Goal: Check status: Check status

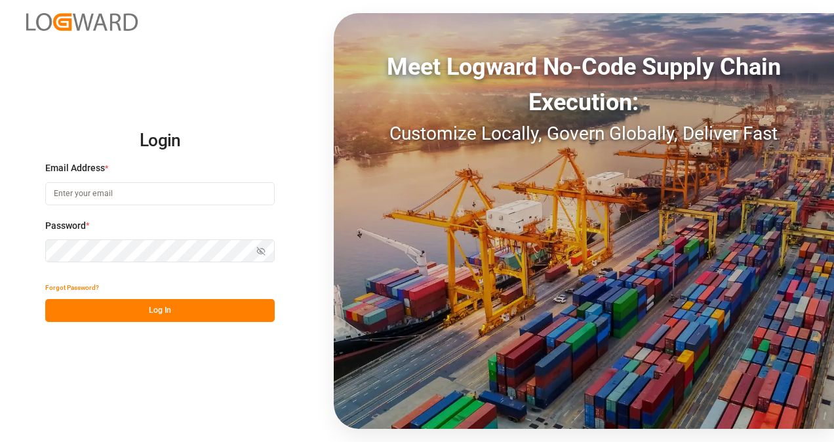
type input "[EMAIL_ADDRESS][DOMAIN_NAME]"
click at [242, 300] on button "Log In" at bounding box center [159, 310] width 229 height 23
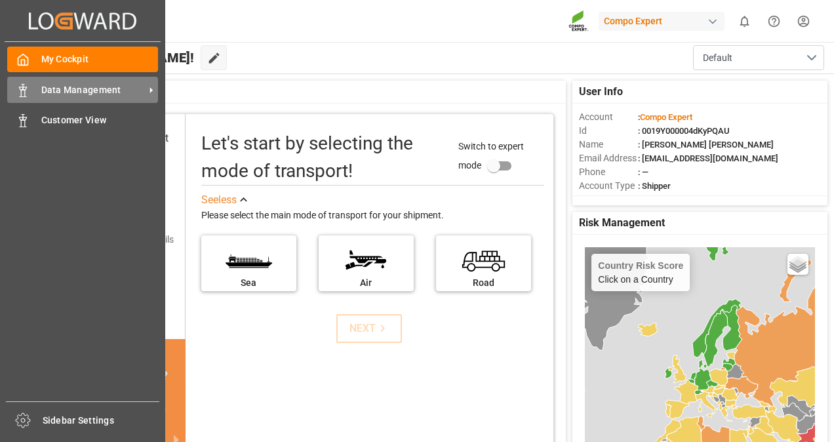
click at [24, 83] on div at bounding box center [18, 90] width 22 height 14
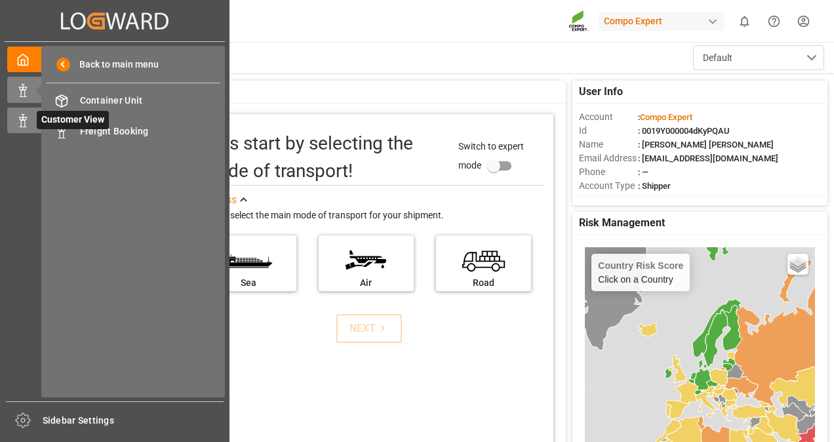
click at [23, 114] on div at bounding box center [18, 120] width 22 height 14
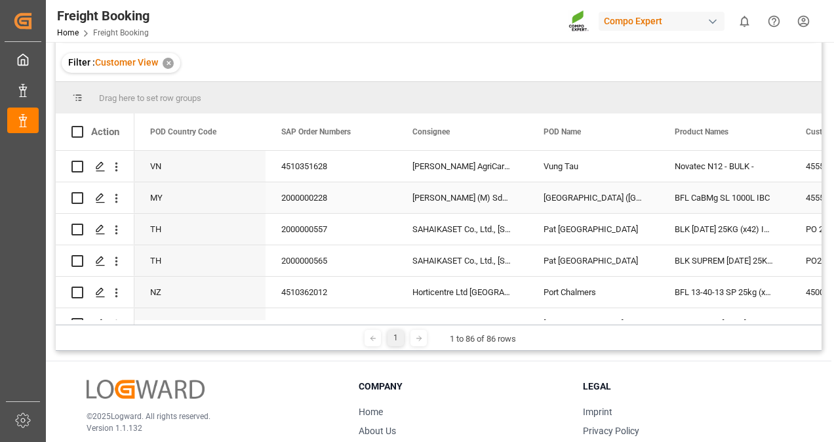
click at [206, 208] on div "MY" at bounding box center [199, 197] width 131 height 31
click at [249, 133] on span at bounding box center [244, 132] width 12 height 12
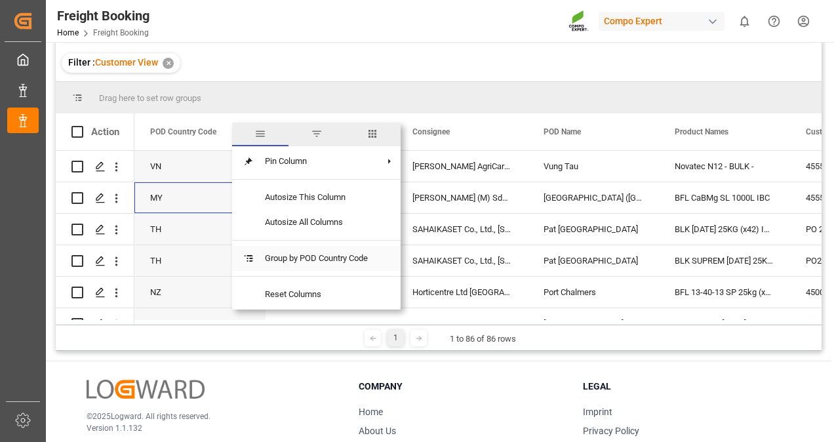
click at [326, 258] on span "Group by POD Country Code" at bounding box center [316, 258] width 124 height 25
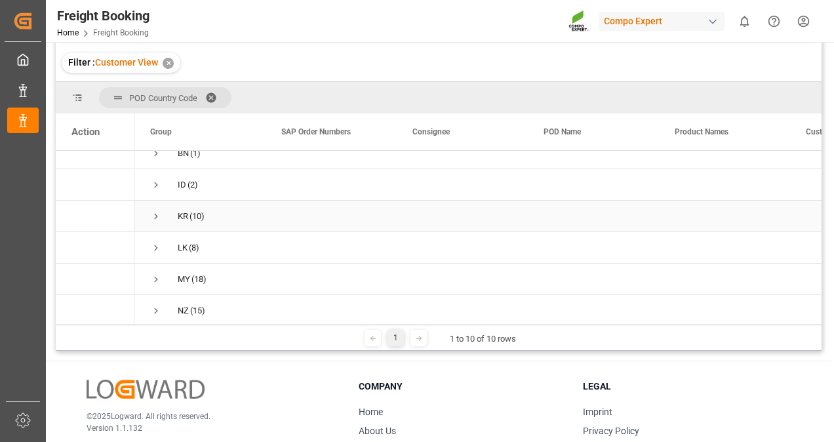
scroll to position [46, 0]
click at [154, 241] on span "Press SPACE to select this row." at bounding box center [156, 247] width 12 height 12
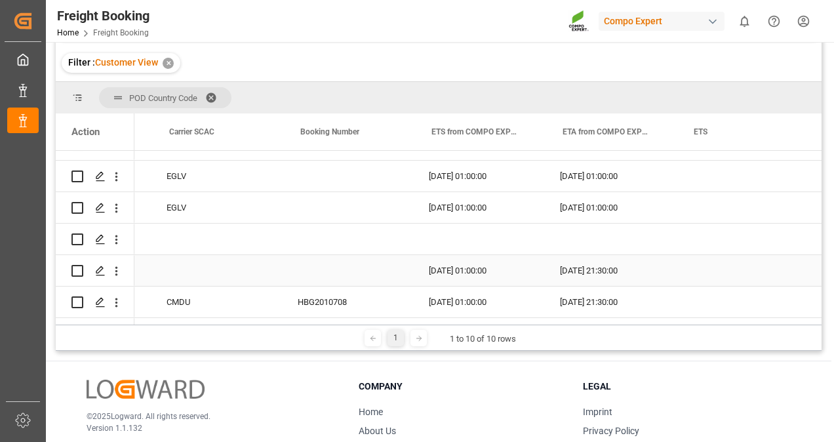
scroll to position [0, 0]
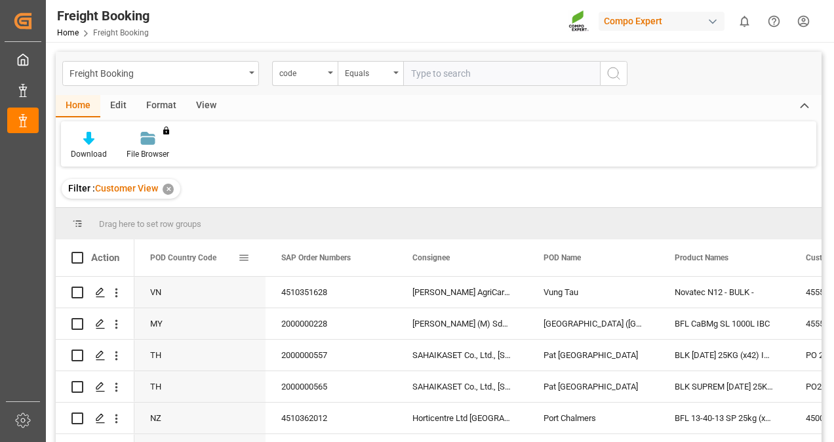
click at [243, 259] on span at bounding box center [244, 258] width 12 height 12
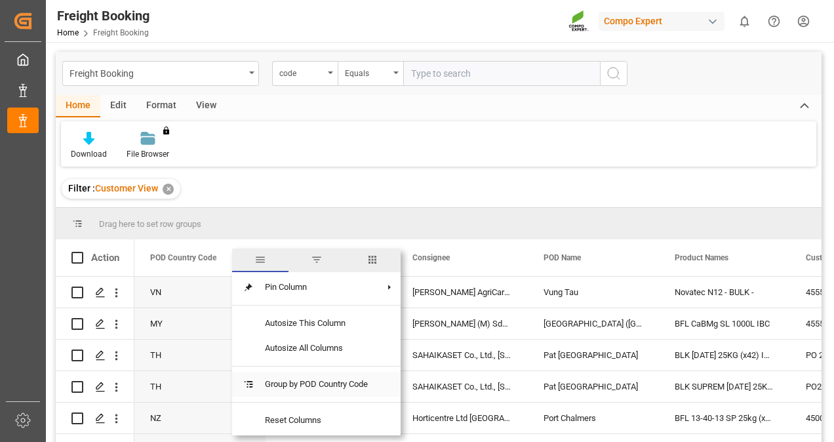
click at [324, 387] on span "Group by POD Country Code" at bounding box center [316, 384] width 124 height 25
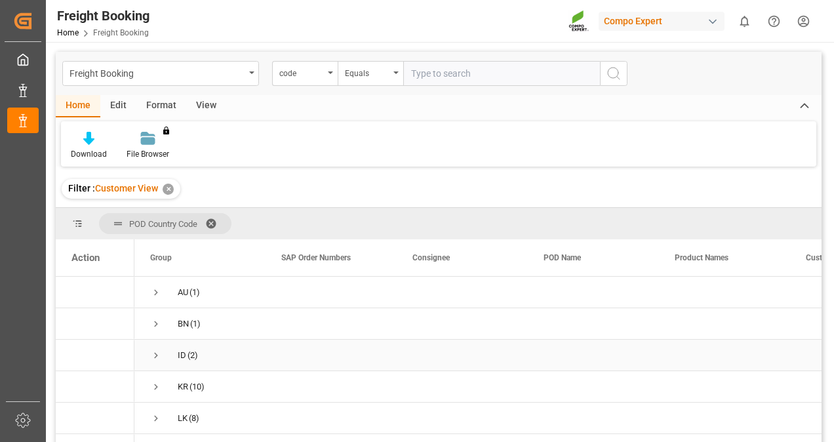
scroll to position [75, 0]
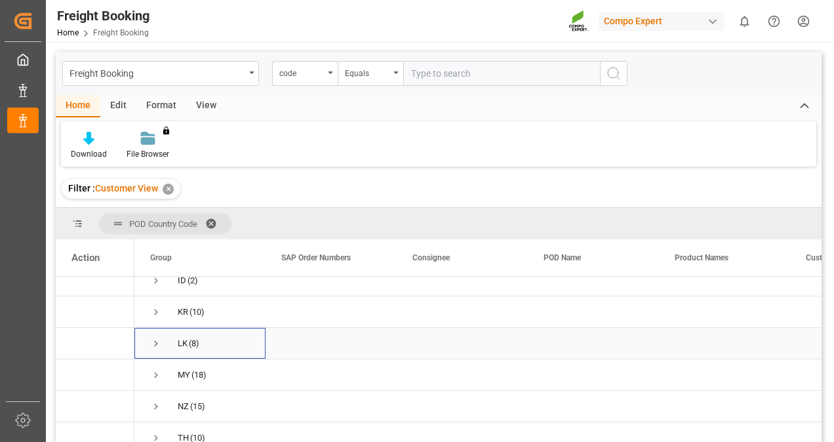
click at [184, 345] on div "LK" at bounding box center [183, 343] width 10 height 30
click at [153, 347] on span "Press SPACE to select this row." at bounding box center [156, 344] width 12 height 12
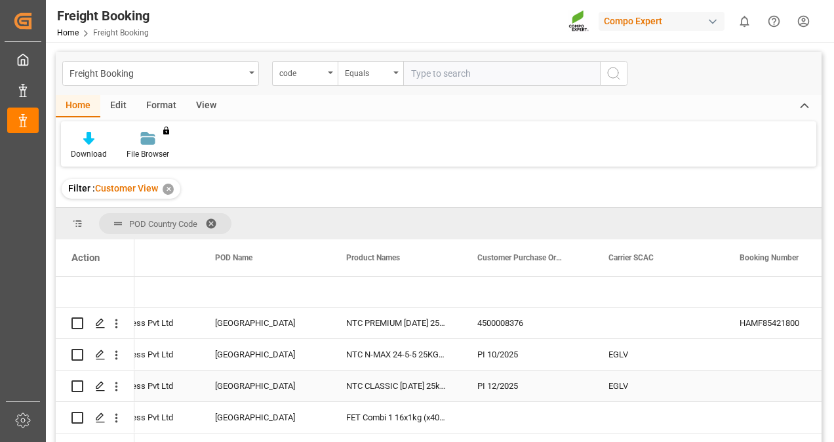
scroll to position [0, 322]
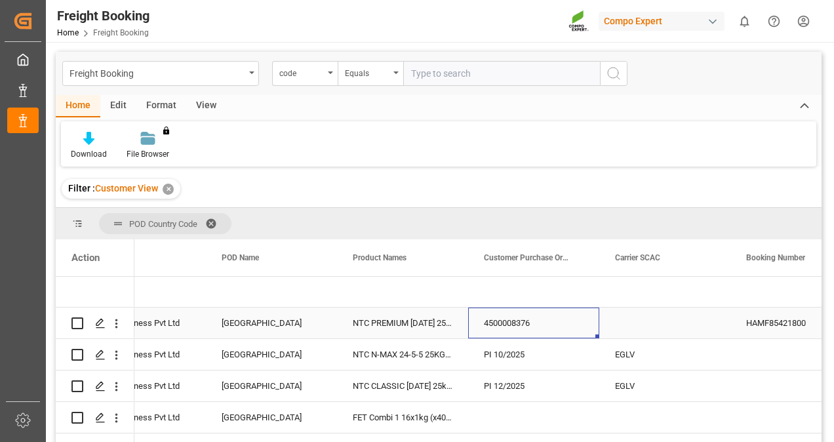
drag, startPoint x: 477, startPoint y: 319, endPoint x: 547, endPoint y: 321, distance: 69.5
click at [547, 321] on div "4500008376" at bounding box center [533, 322] width 131 height 31
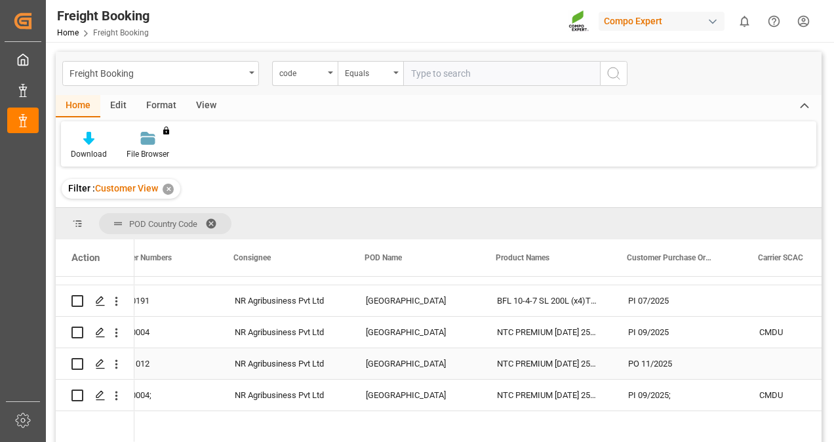
scroll to position [0, 178]
click at [533, 364] on div "NTC PREMIUM [DATE] 25kg (x42) INT" at bounding box center [546, 363] width 131 height 31
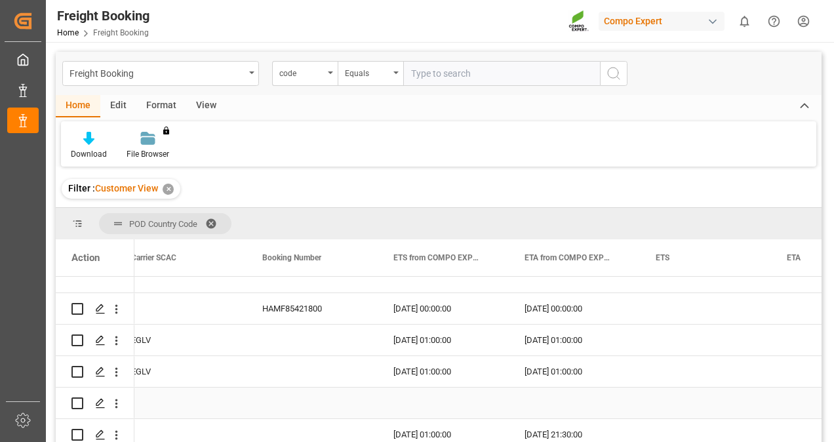
scroll to position [130, 0]
